Goal: Task Accomplishment & Management: Manage account settings

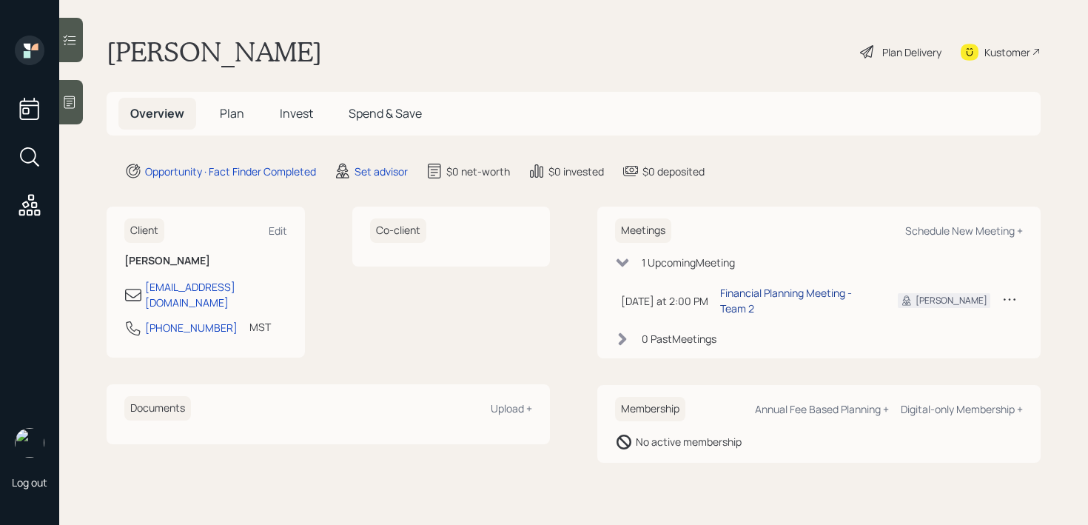
click at [850, 289] on div "Financial Planning Meeting - Team 2" at bounding box center [797, 300] width 154 height 31
click at [61, 104] on div at bounding box center [71, 102] width 24 height 44
click at [949, 235] on div "Schedule New Meeting +" at bounding box center [964, 230] width 118 height 14
select select "round-[PERSON_NAME]"
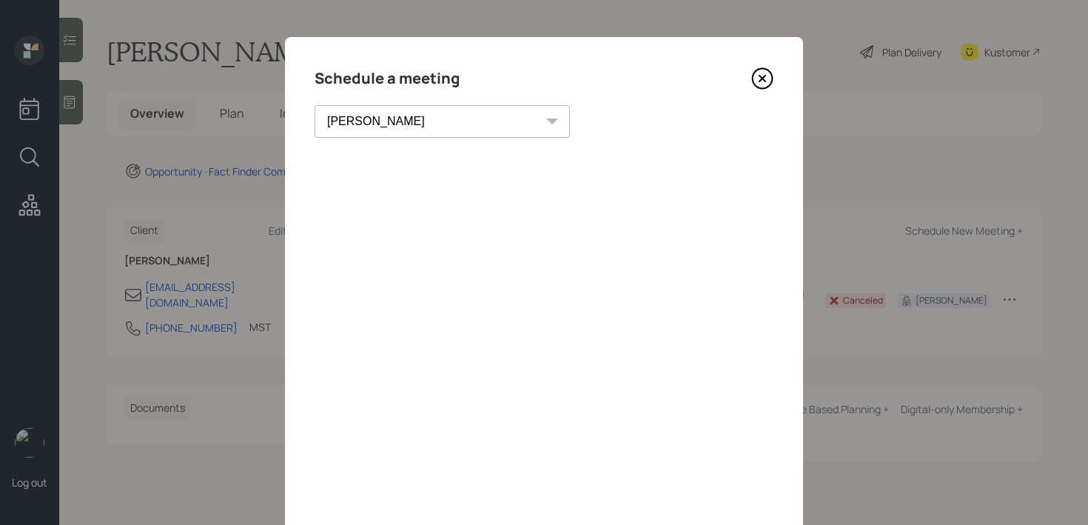
click at [764, 81] on icon at bounding box center [762, 78] width 22 height 22
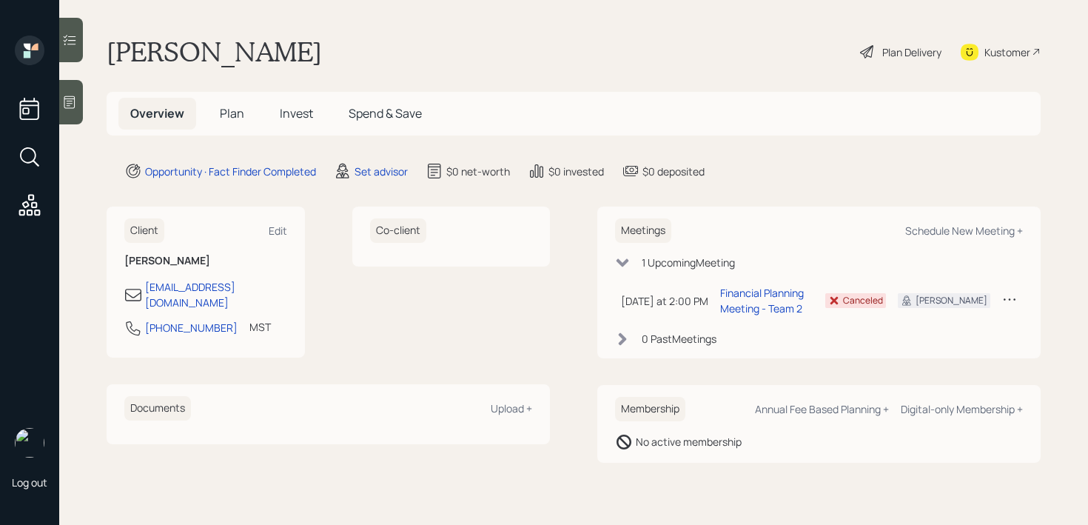
click at [73, 112] on div at bounding box center [71, 102] width 24 height 44
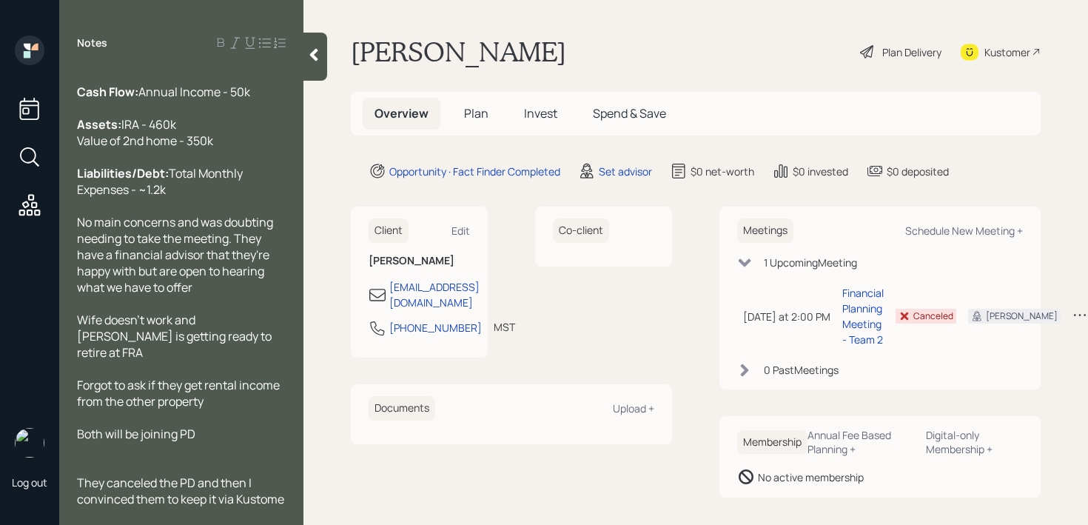
scroll to position [81, 0]
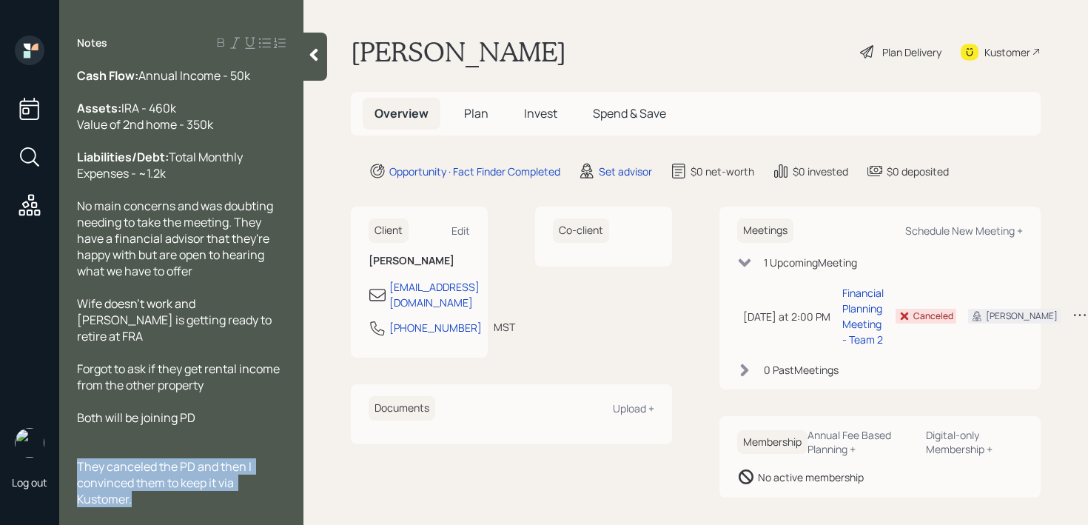
drag, startPoint x: 144, startPoint y: 502, endPoint x: 78, endPoint y: 468, distance: 73.5
click at [78, 468] on div "They canceled the PD and then I convinced them to keep it via Kustomer." at bounding box center [181, 482] width 209 height 49
copy span "They canceled the PD and then I convinced them to keep it via Kustomer."
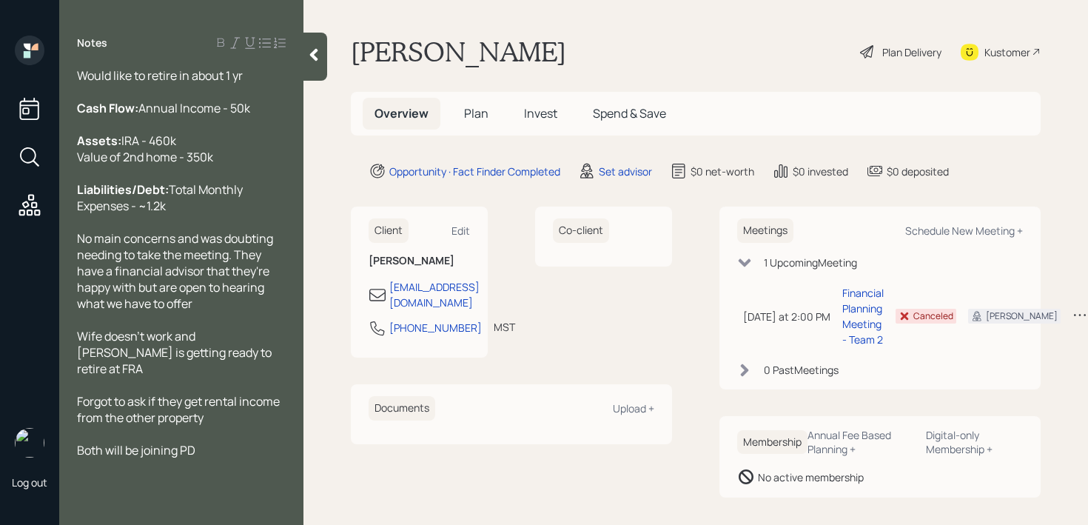
scroll to position [49, 0]
click at [263, 214] on div "Liabilities/Debt: Total Monthly Expenses - ~1.2k" at bounding box center [181, 197] width 209 height 33
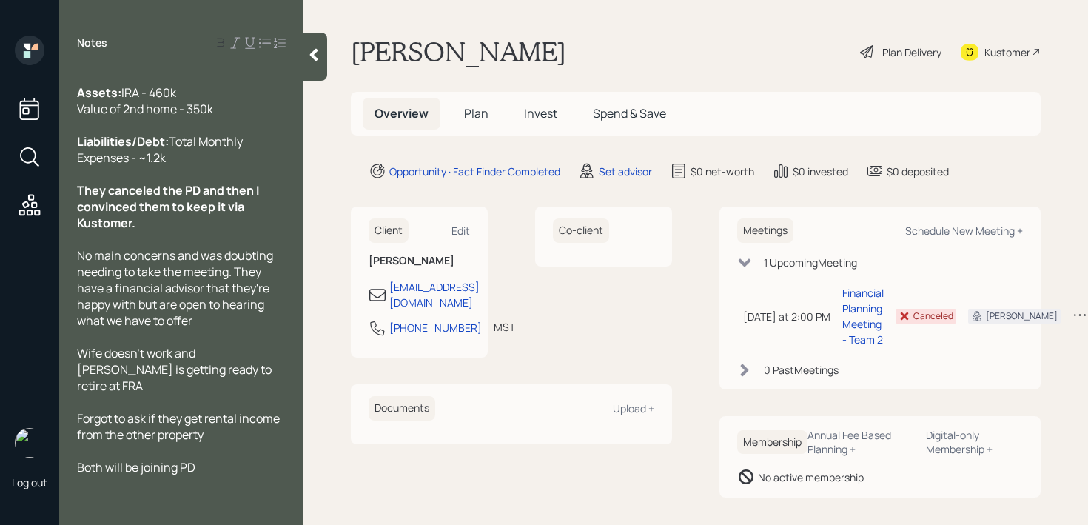
scroll to position [98, 0]
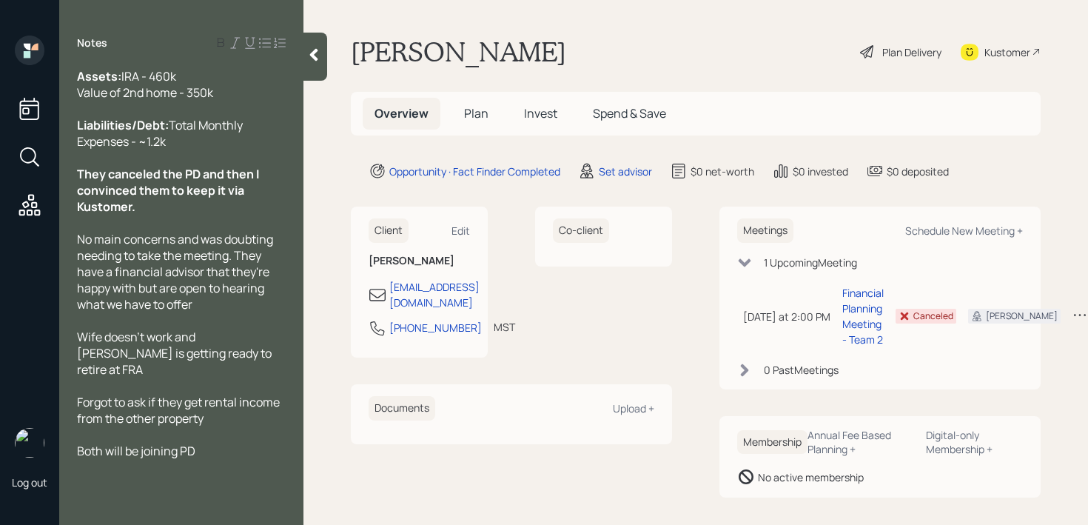
drag, startPoint x: 176, startPoint y: 240, endPoint x: 162, endPoint y: 242, distance: 14.2
click at [162, 215] on div "They canceled the PD and then I convinced them to keep it via Kustomer." at bounding box center [181, 190] width 209 height 49
click at [135, 215] on span "They canceled the PD and then I convinced them to keep it via Kustomer." at bounding box center [169, 190] width 184 height 49
